Goal: Download file/media

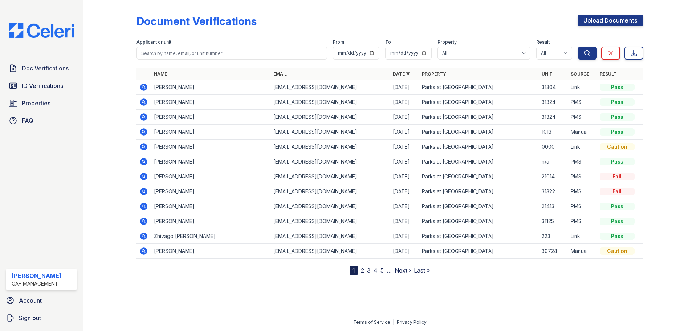
click at [141, 101] on icon at bounding box center [143, 101] width 7 height 7
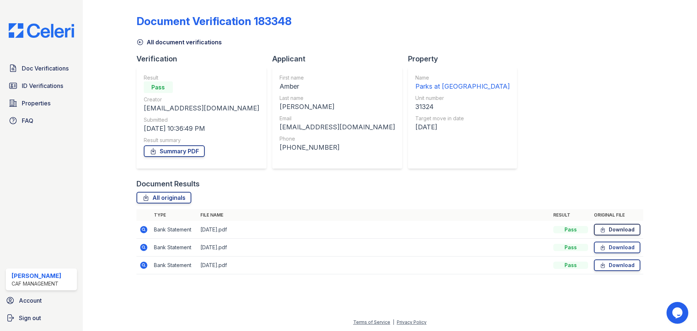
click at [624, 231] on link "Download" at bounding box center [617, 230] width 46 height 12
click at [620, 246] on link "Download" at bounding box center [617, 247] width 46 height 12
click at [44, 33] on img at bounding box center [41, 30] width 77 height 15
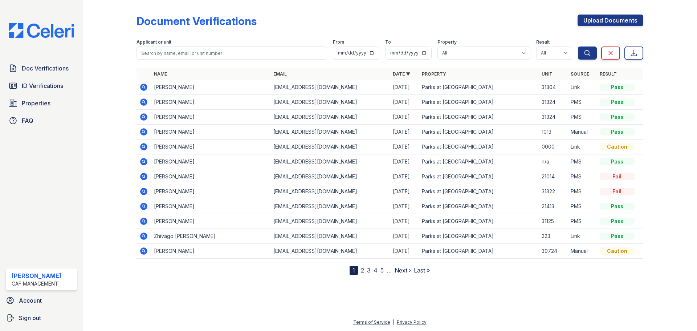
click at [140, 117] on icon at bounding box center [143, 116] width 9 height 9
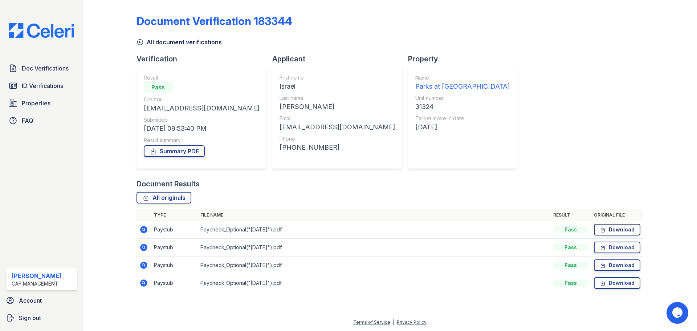
click at [610, 230] on link "Download" at bounding box center [617, 230] width 46 height 12
click at [41, 74] on link "Doc Verifications" at bounding box center [41, 68] width 71 height 15
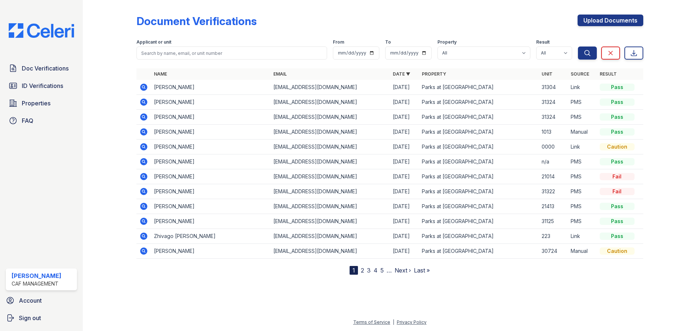
click at [142, 103] on icon at bounding box center [143, 101] width 7 height 7
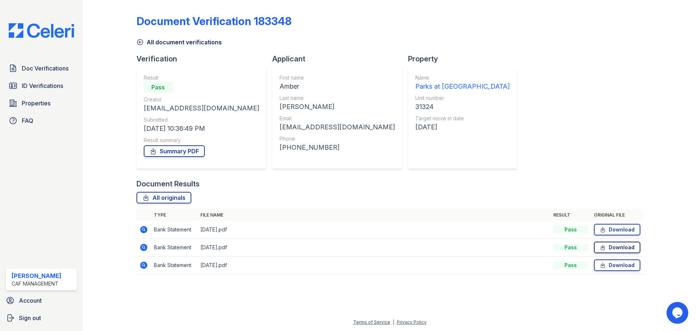
click at [606, 246] on icon at bounding box center [602, 246] width 6 height 7
